Goal: Task Accomplishment & Management: Use online tool/utility

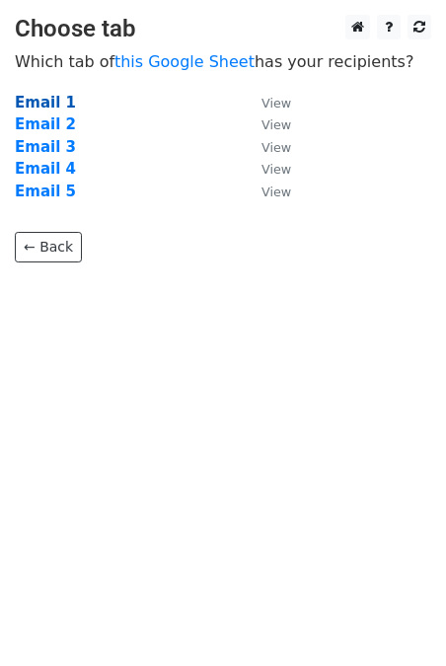
click at [50, 107] on strong "Email 1" at bounding box center [45, 103] width 61 height 18
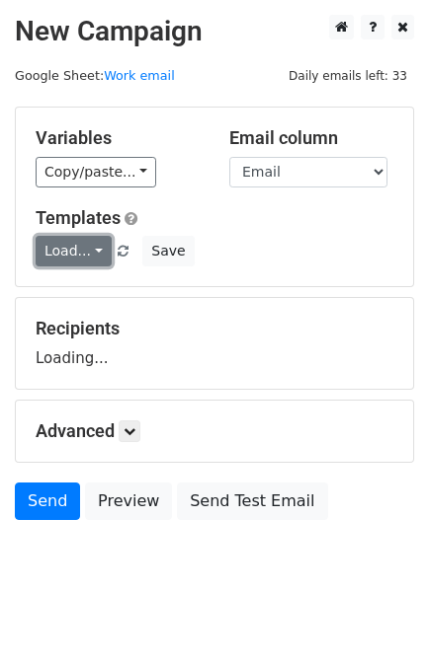
click at [82, 239] on link "Load..." at bounding box center [74, 251] width 76 height 31
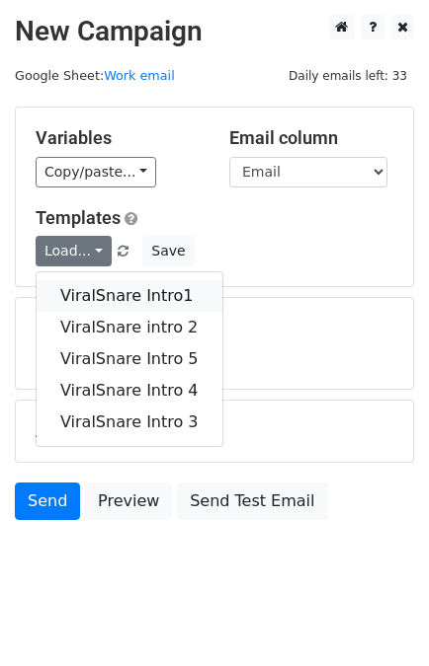
click at [138, 289] on link "ViralSnare Intro1" at bounding box center [130, 296] width 186 height 32
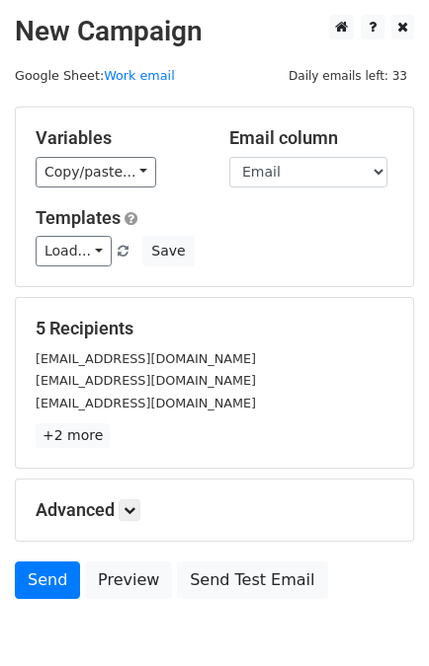
scroll to position [97, 0]
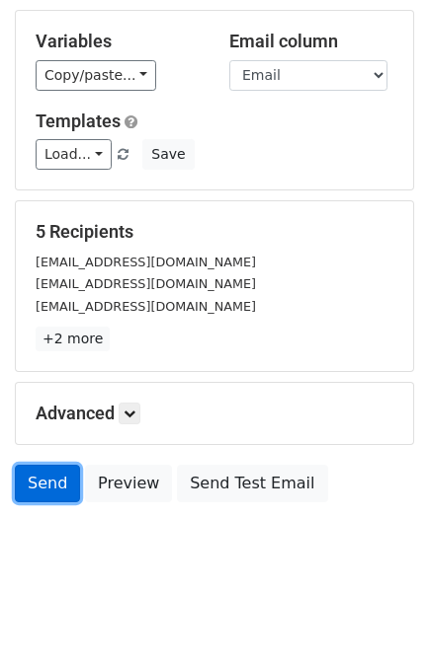
click at [54, 480] on link "Send" at bounding box center [47, 484] width 65 height 38
